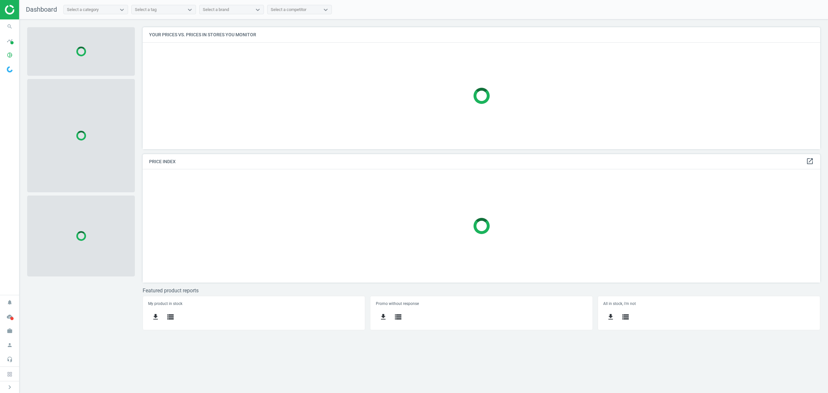
scroll to position [135, 691]
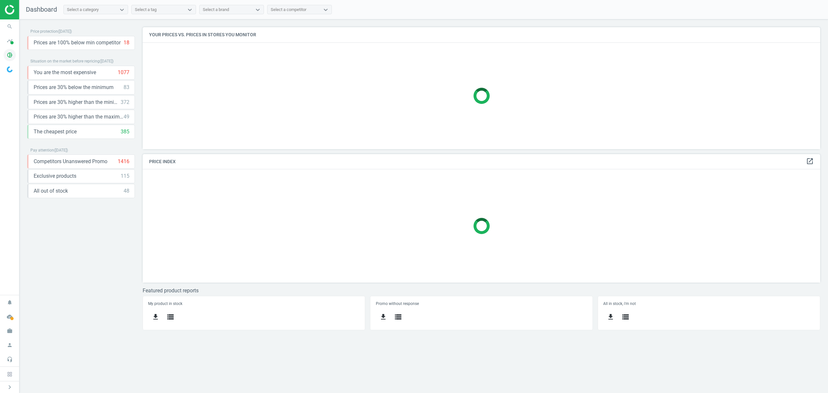
click at [11, 54] on icon "pie_chart_outlined" at bounding box center [10, 55] width 12 height 12
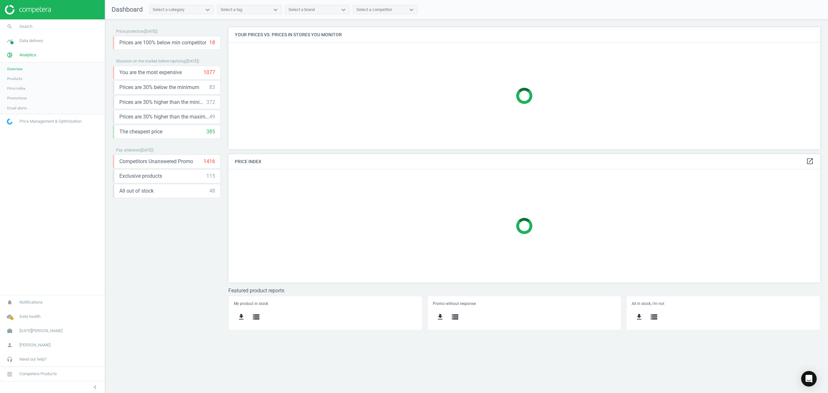
scroll to position [135, 605]
click at [23, 77] on link "Products" at bounding box center [52, 79] width 105 height 10
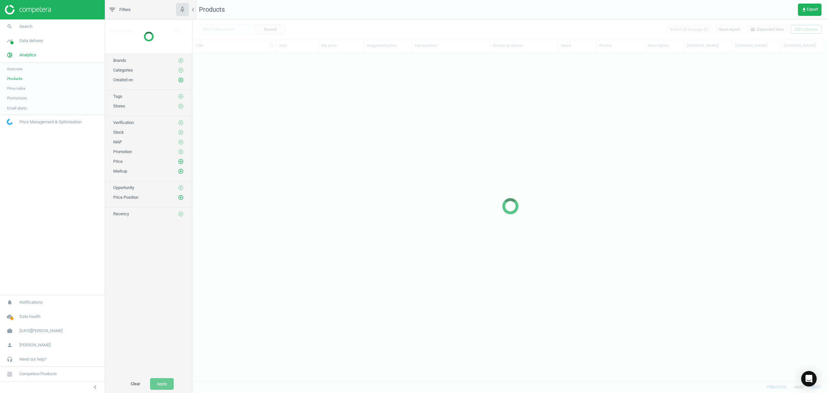
scroll to position [315, 629]
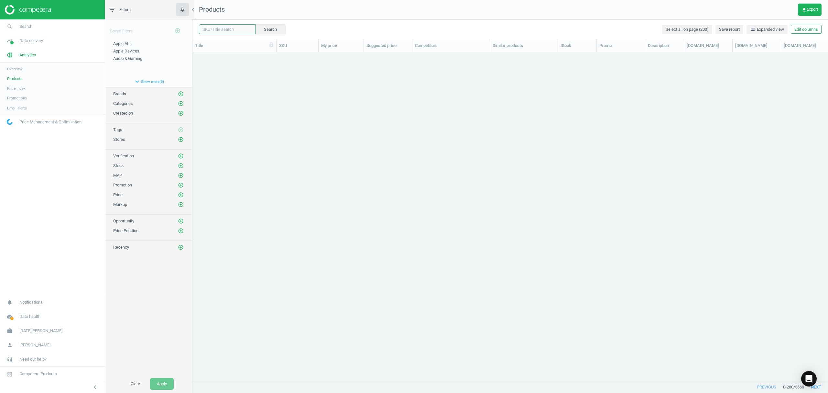
click at [230, 30] on input "text" at bounding box center [227, 29] width 57 height 10
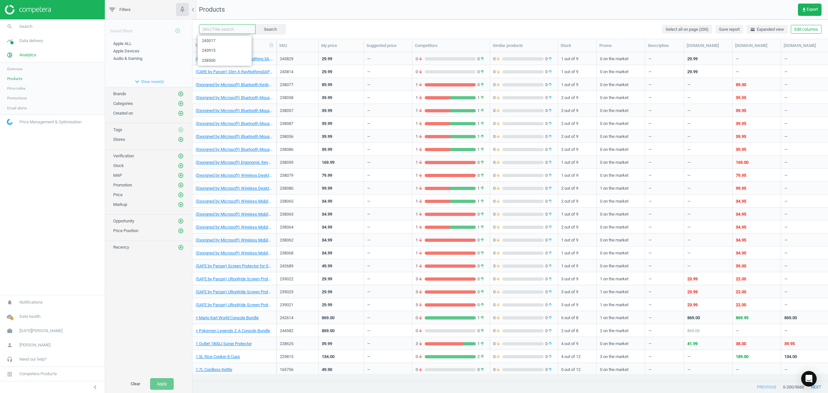
paste input "220736"
type input "220736"
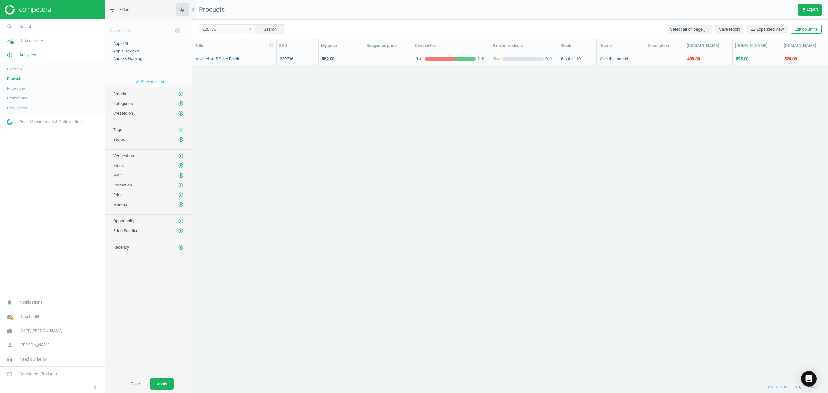
click at [228, 61] on link "Vivoactive 5 Slate Black" at bounding box center [218, 59] width 44 height 6
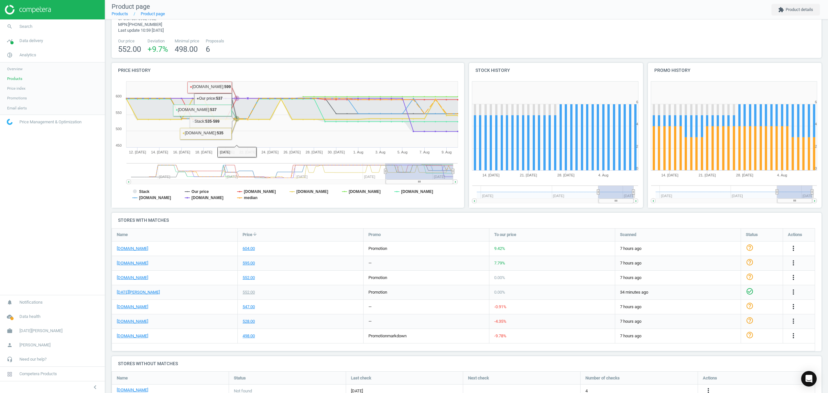
scroll to position [43, 0]
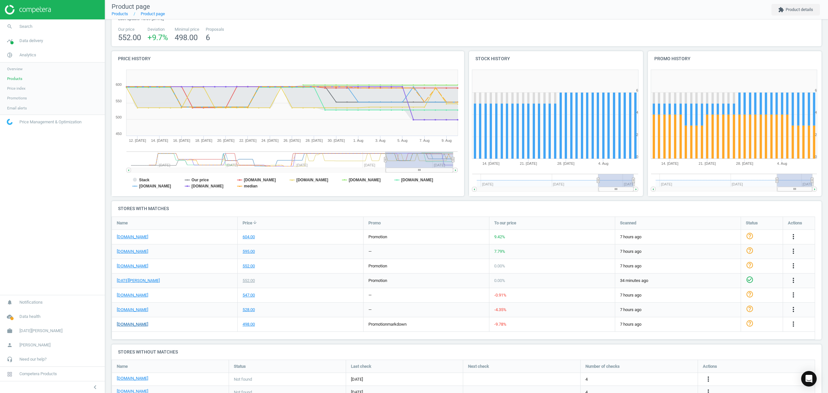
click at [132, 327] on link "[DOMAIN_NAME]" at bounding box center [132, 324] width 31 height 6
click at [134, 308] on link "[DOMAIN_NAME]" at bounding box center [132, 310] width 31 height 6
